Goal: Book appointment/travel/reservation

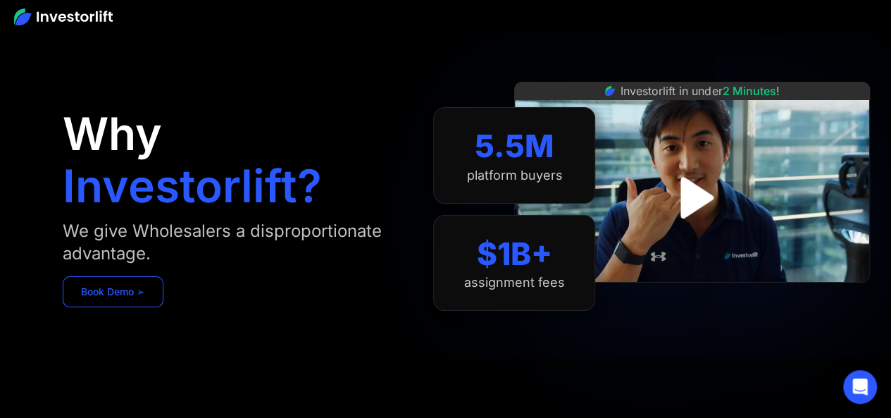
click at [147, 305] on link "Book Demo ➢" at bounding box center [113, 291] width 101 height 31
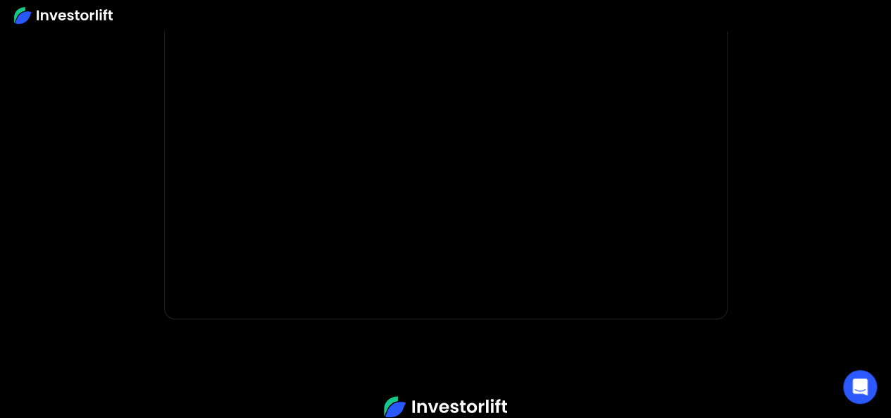
scroll to position [328, 0]
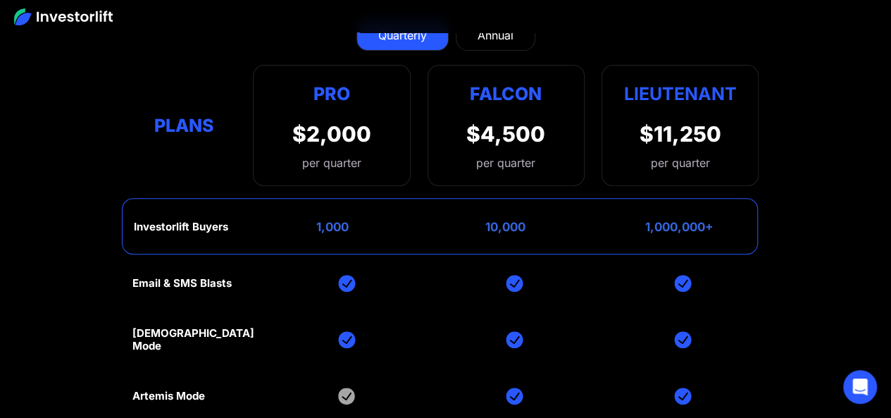
scroll to position [5563, 0]
